Goal: Navigation & Orientation: Find specific page/section

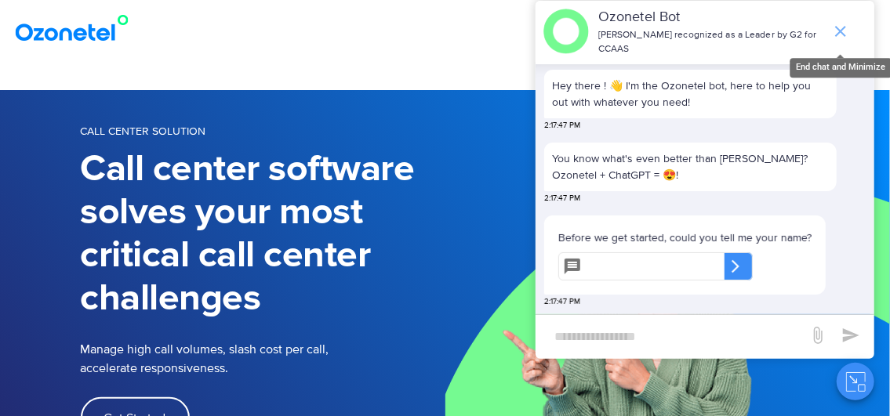
click at [844, 38] on icon "end chat or minimize" at bounding box center [840, 31] width 19 height 19
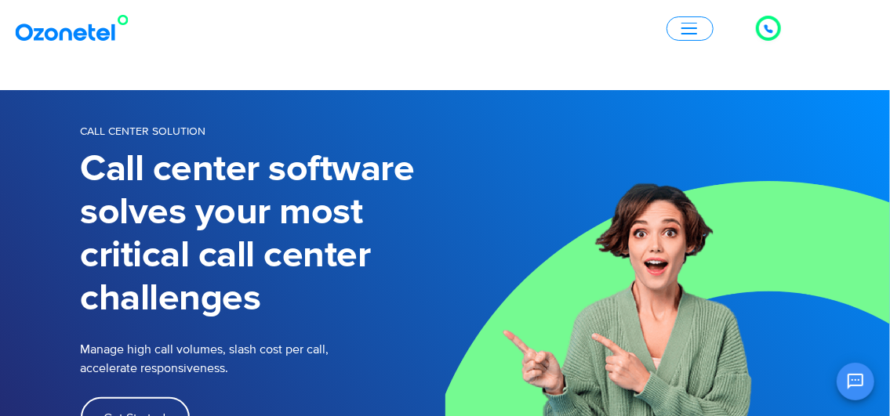
click at [704, 27] on button "button" at bounding box center [690, 28] width 47 height 24
click at [682, 24] on span "button" at bounding box center [689, 29] width 16 height 12
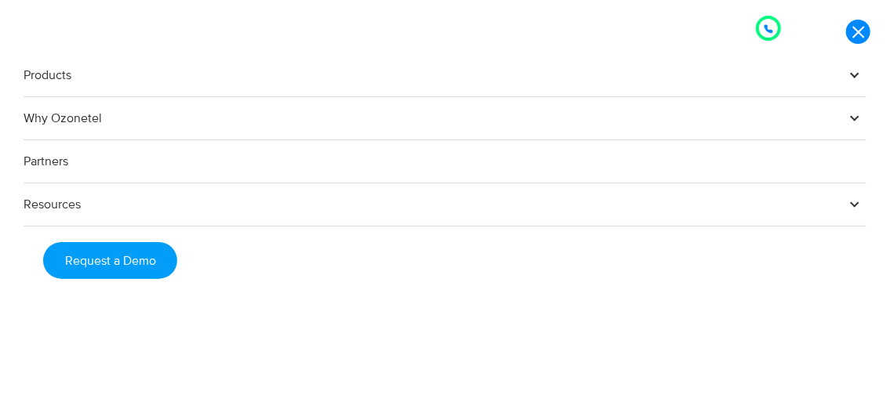
click at [52, 74] on link "Products" at bounding box center [445, 75] width 843 height 43
click at [845, 74] on span at bounding box center [855, 74] width 24 height 24
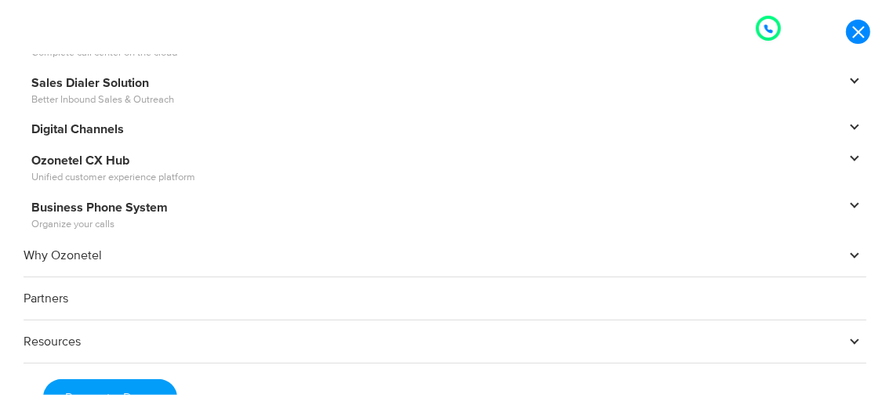
scroll to position [130, 0]
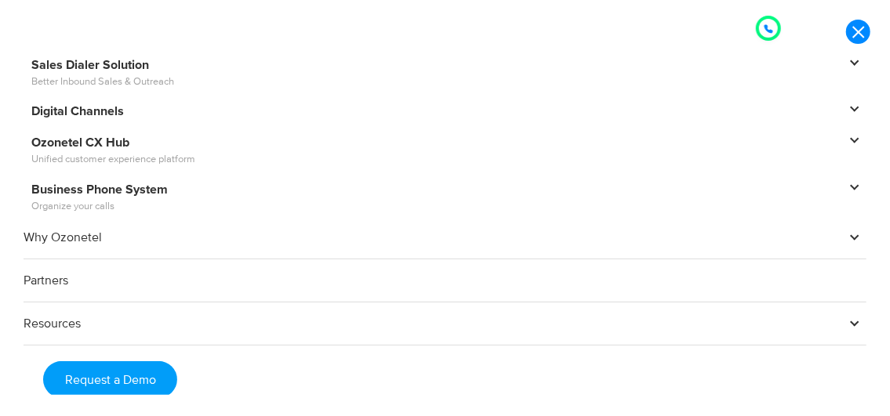
click at [115, 199] on span "Organize your calls" at bounding box center [437, 207] width 812 height 16
